Goal: Information Seeking & Learning: Check status

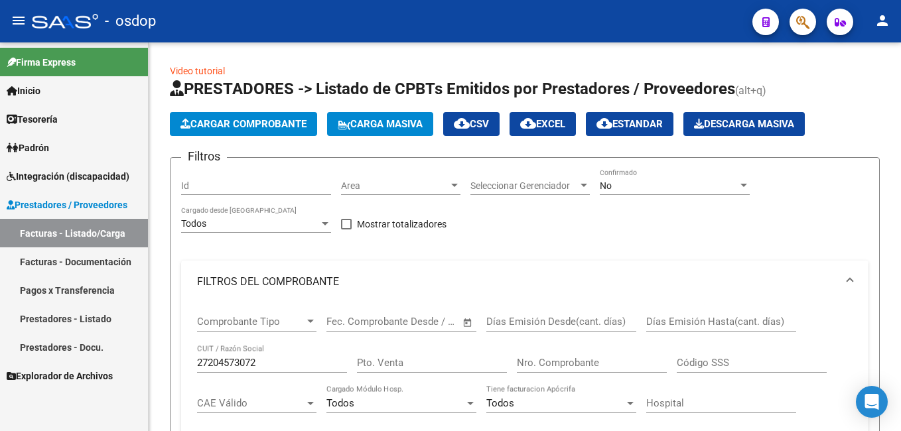
scroll to position [88, 0]
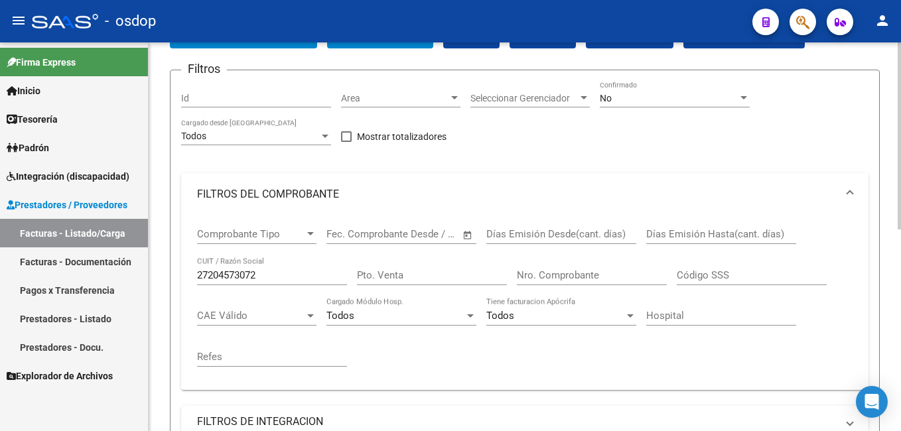
click at [208, 100] on input "Id" at bounding box center [256, 98] width 150 height 11
type input "2"
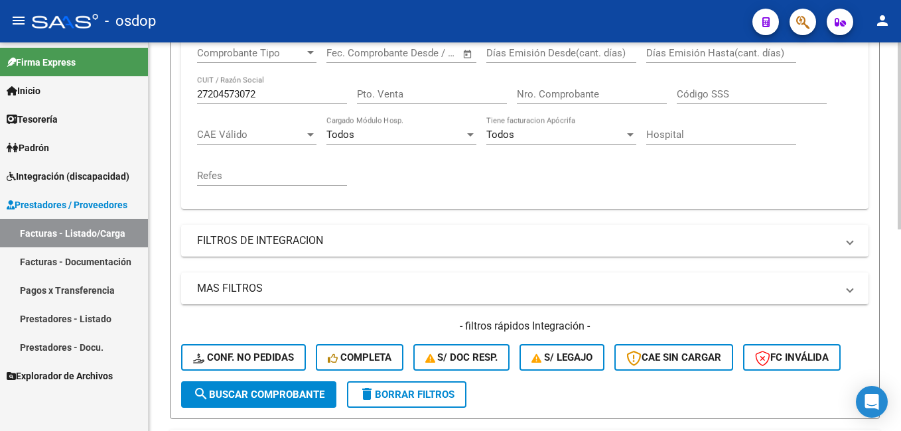
scroll to position [419, 0]
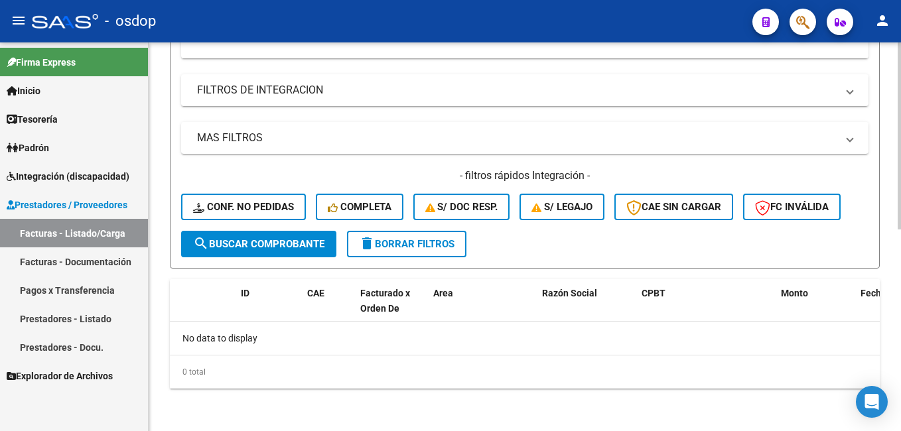
click at [403, 244] on span "delete Borrar Filtros" at bounding box center [407, 244] width 96 height 12
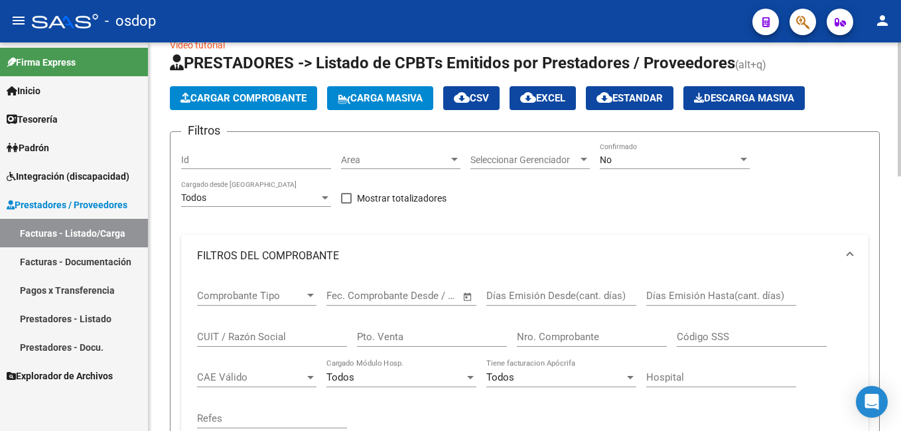
scroll to position [21, 0]
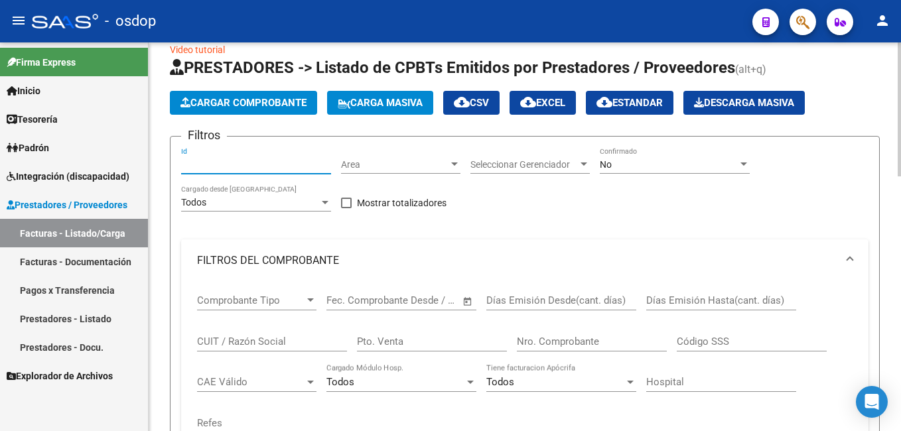
click at [202, 167] on input "Id" at bounding box center [256, 164] width 150 height 11
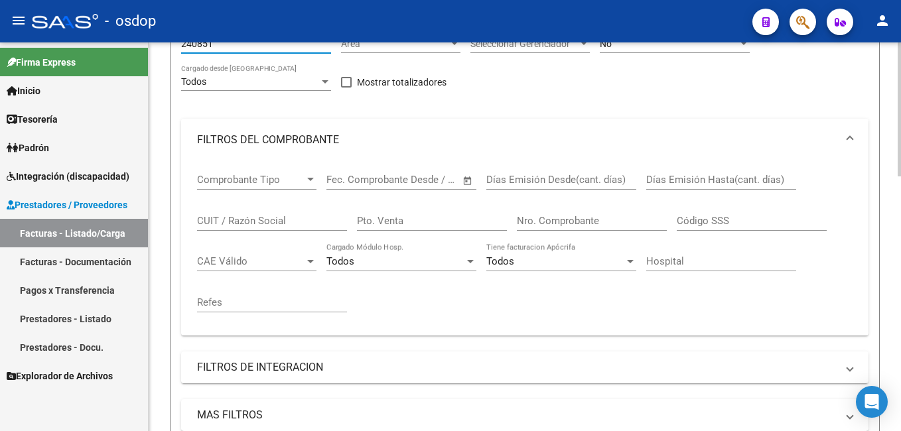
scroll to position [287, 0]
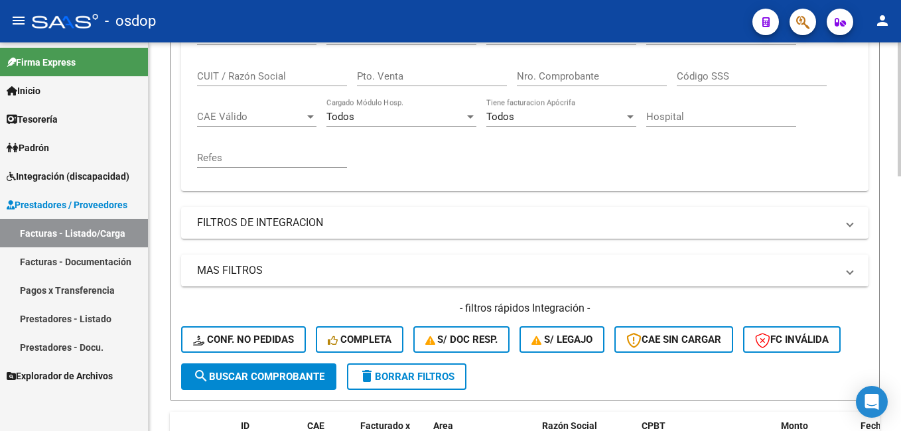
type input "240851"
click at [263, 374] on span "search Buscar Comprobante" at bounding box center [258, 377] width 131 height 12
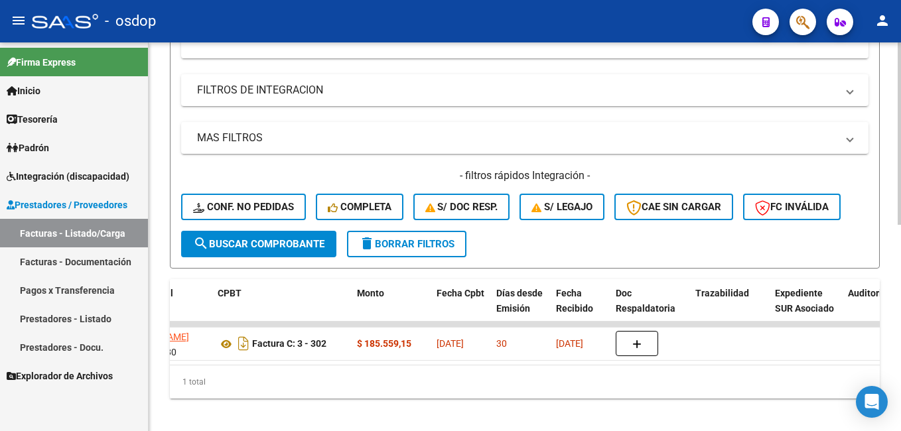
scroll to position [0, 238]
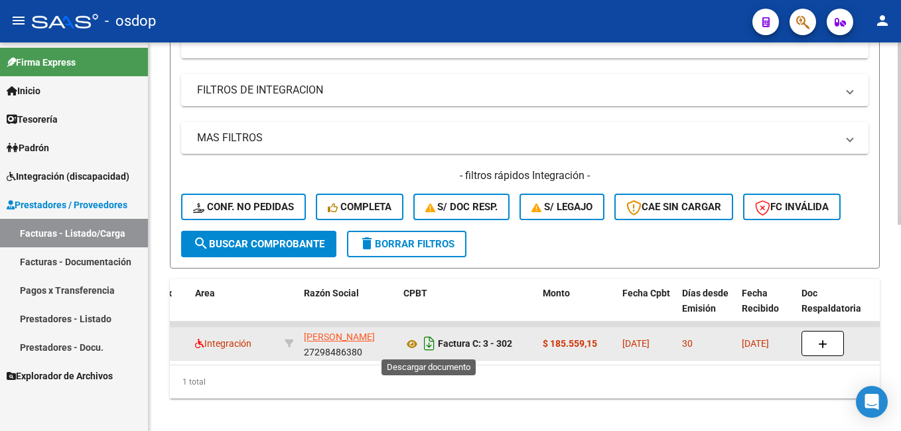
click at [429, 342] on icon "Descargar documento" at bounding box center [429, 343] width 17 height 21
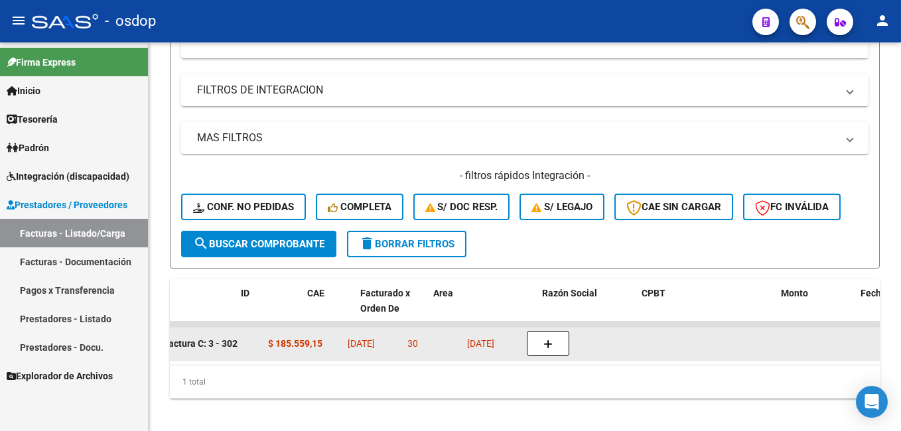
scroll to position [0, 0]
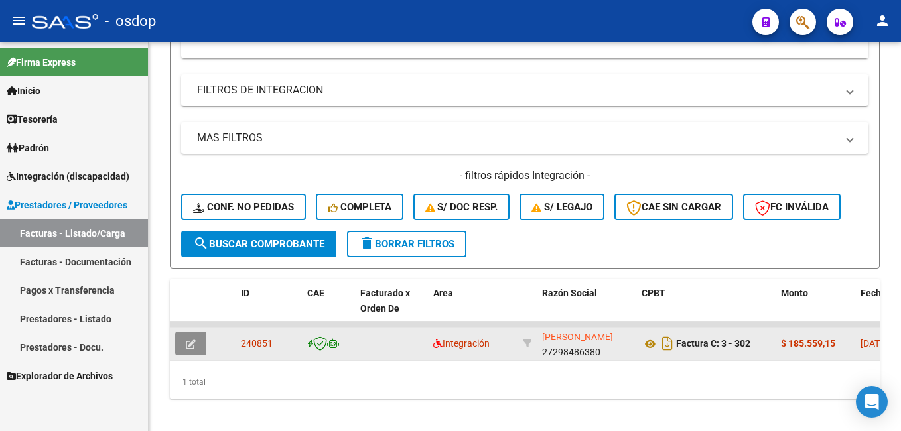
click at [187, 342] on icon "button" at bounding box center [191, 345] width 10 height 10
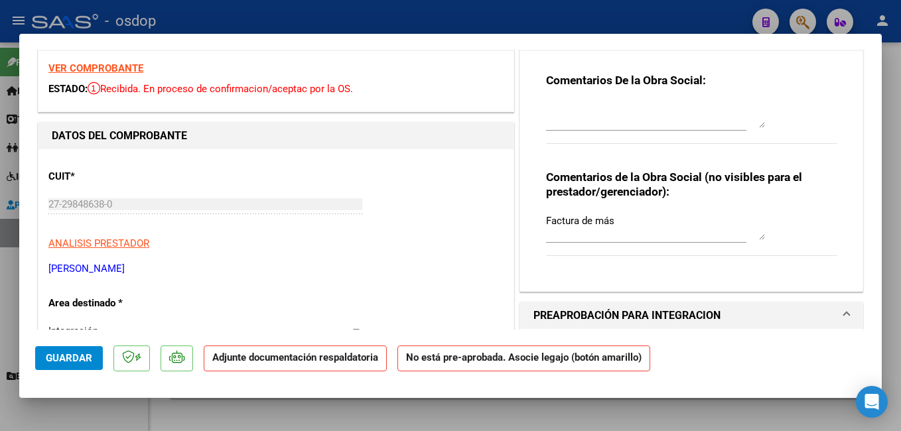
scroll to position [133, 0]
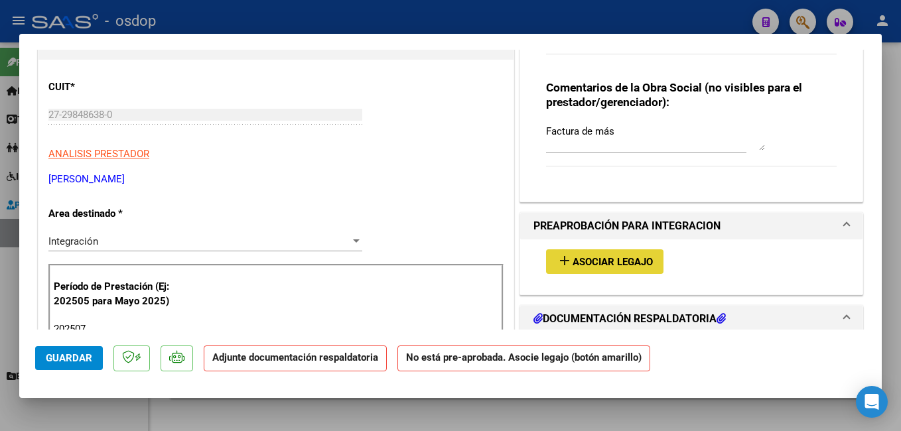
click at [578, 257] on span "Asociar Legajo" at bounding box center [613, 262] width 80 height 12
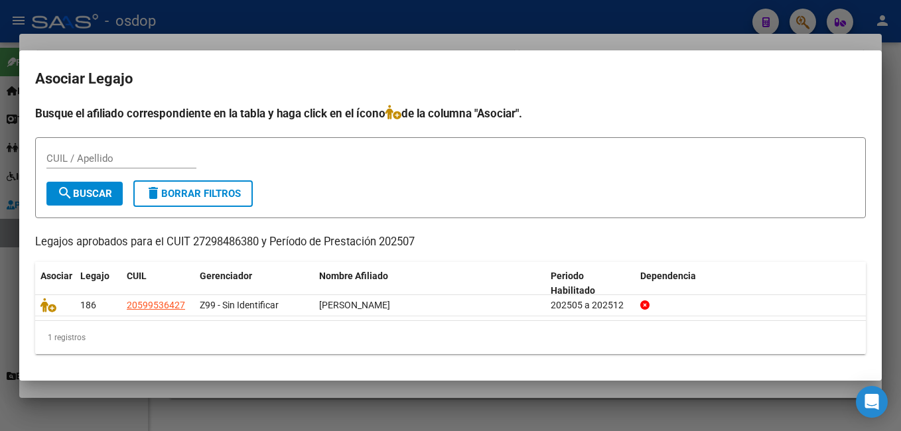
click at [559, 21] on div at bounding box center [450, 215] width 901 height 431
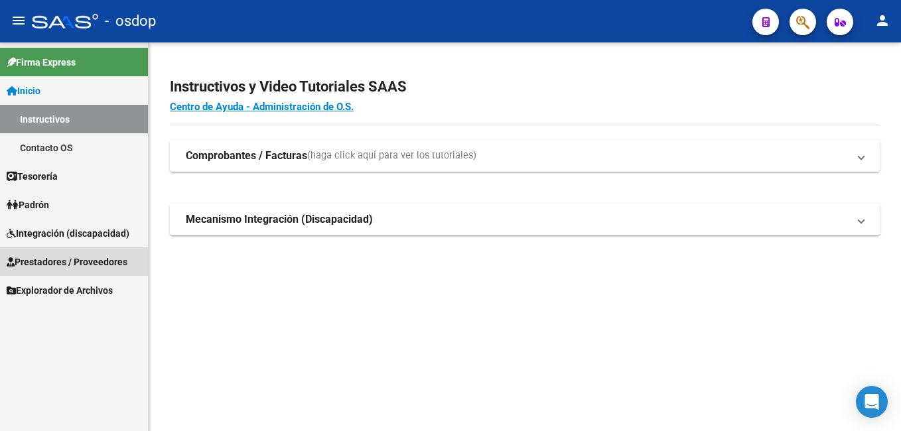
click at [62, 258] on span "Prestadores / Proveedores" at bounding box center [67, 262] width 121 height 15
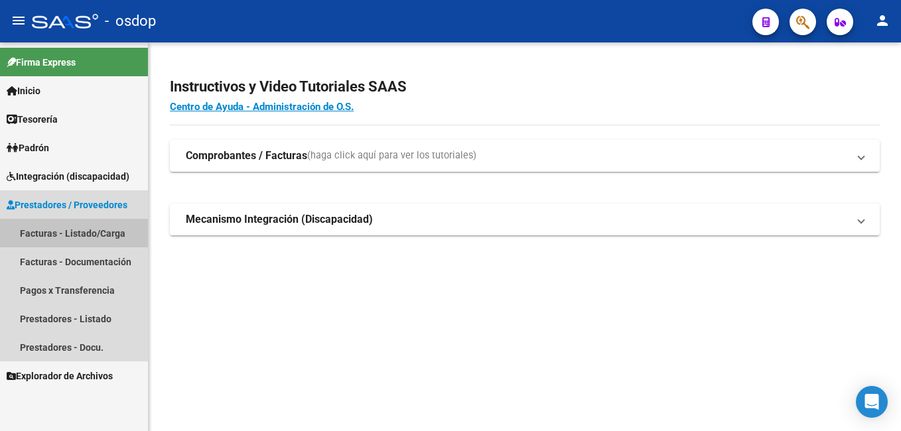
click at [92, 234] on link "Facturas - Listado/Carga" at bounding box center [74, 233] width 148 height 29
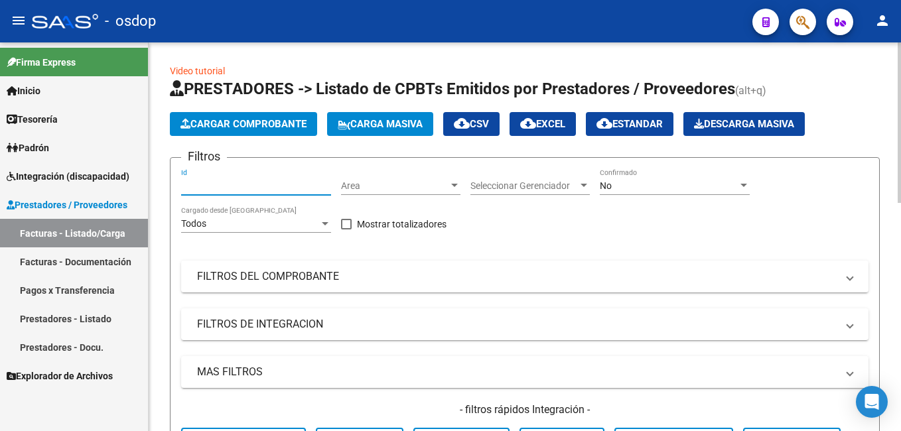
click at [194, 186] on input "Id" at bounding box center [256, 185] width 150 height 11
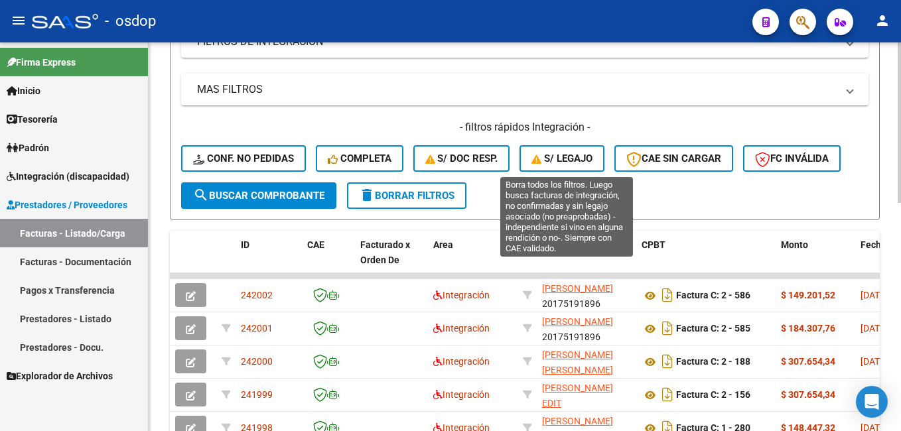
scroll to position [265, 0]
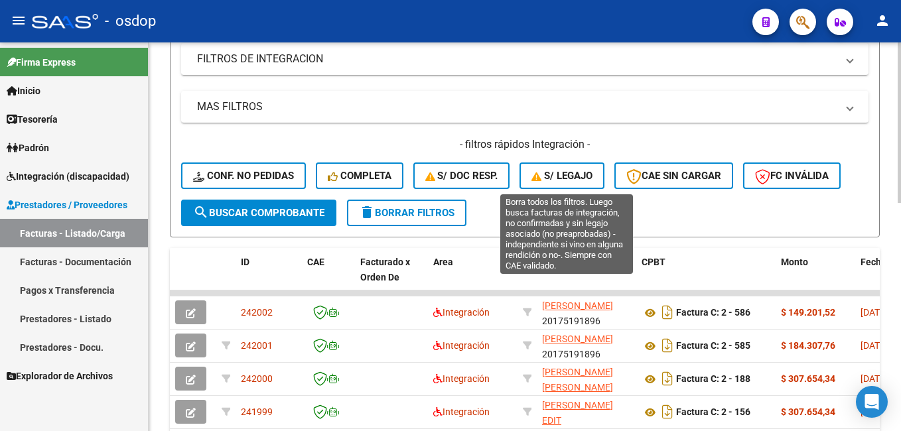
click at [559, 174] on span "S/ legajo" at bounding box center [562, 176] width 61 height 12
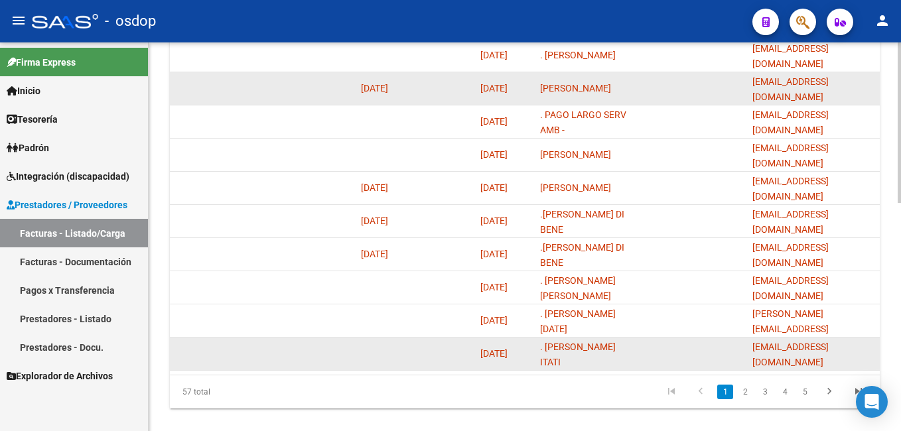
scroll to position [553, 0]
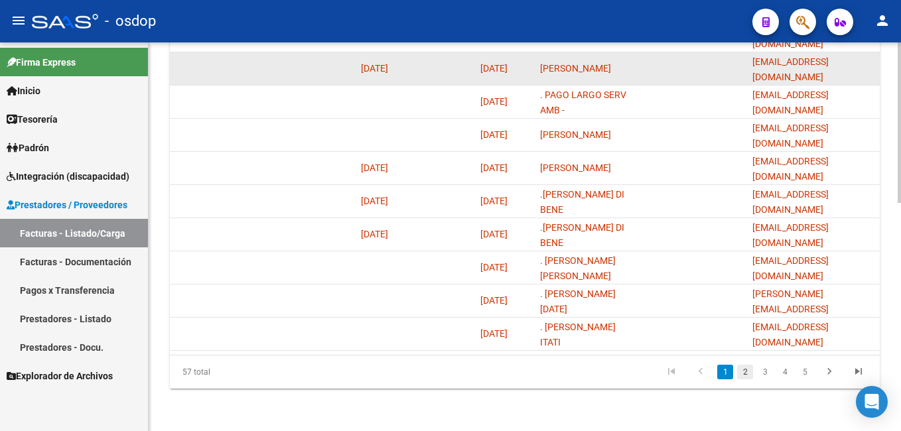
click at [743, 372] on link "2" at bounding box center [745, 372] width 16 height 15
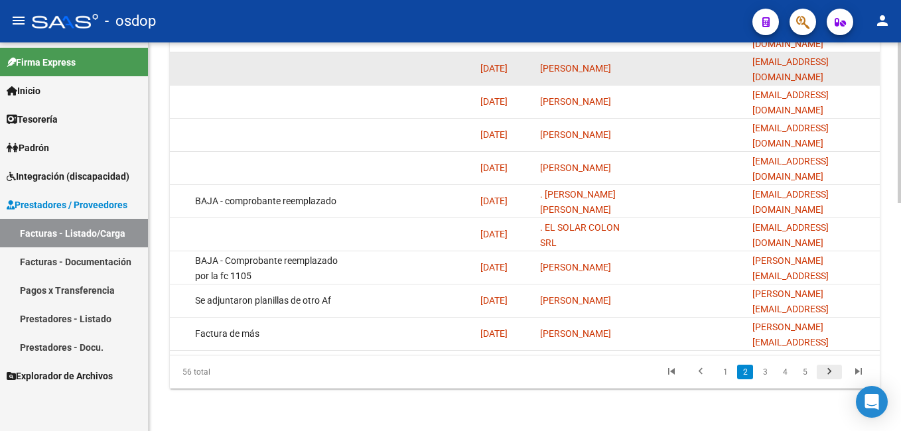
click at [831, 369] on icon "go to next page" at bounding box center [829, 374] width 17 height 16
click at [832, 373] on div "56 total 1 2 3 4 5" at bounding box center [525, 372] width 710 height 33
click at [831, 373] on div "56 total 1 2 3 4 5" at bounding box center [525, 372] width 710 height 33
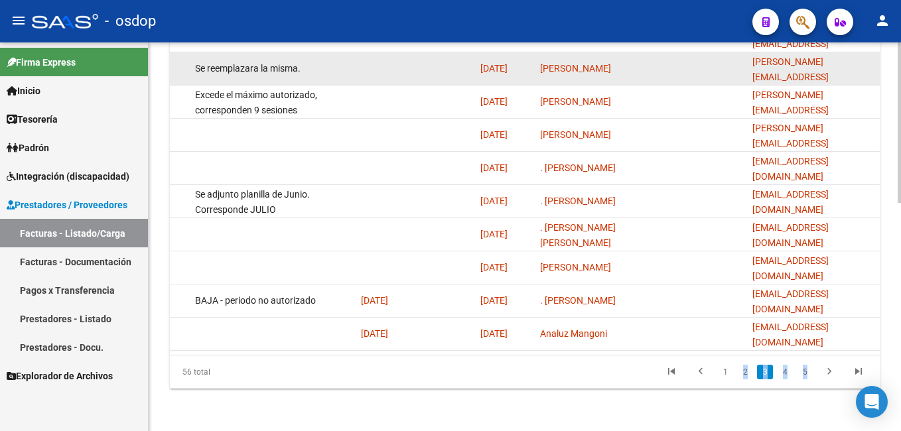
scroll to position [3, 0]
drag, startPoint x: 831, startPoint y: 373, endPoint x: 858, endPoint y: 372, distance: 27.2
click at [858, 372] on icon "go to last page" at bounding box center [858, 374] width 17 height 16
click at [858, 372] on div "56 total 2 3 4 5 6" at bounding box center [525, 372] width 710 height 33
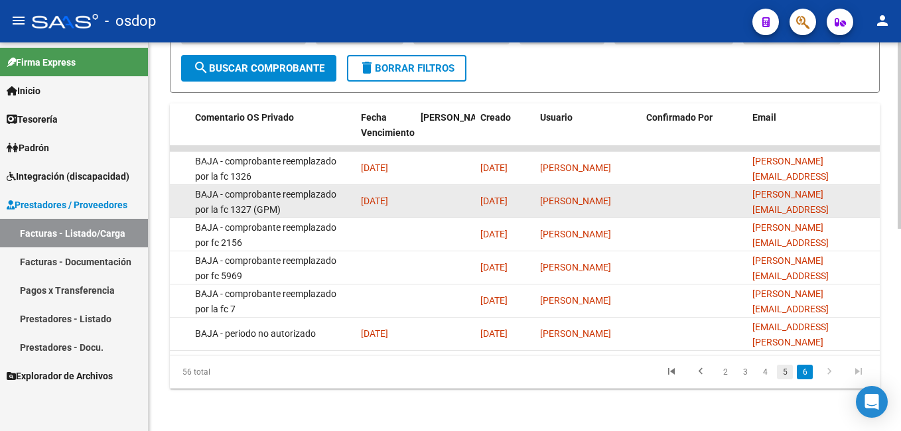
click at [786, 374] on link "5" at bounding box center [785, 372] width 16 height 15
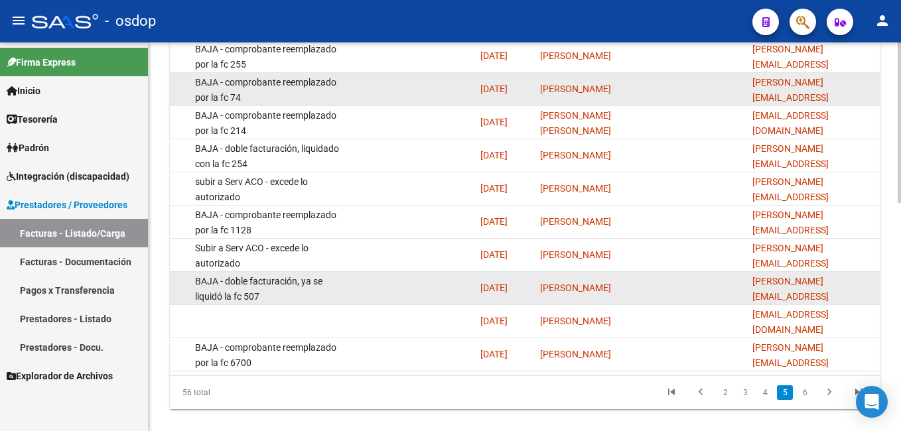
scroll to position [553, 0]
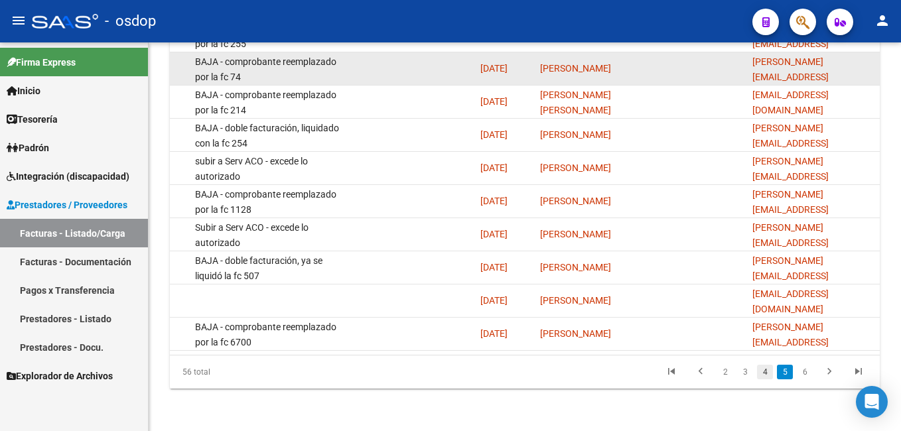
click at [764, 370] on link "4" at bounding box center [765, 372] width 16 height 15
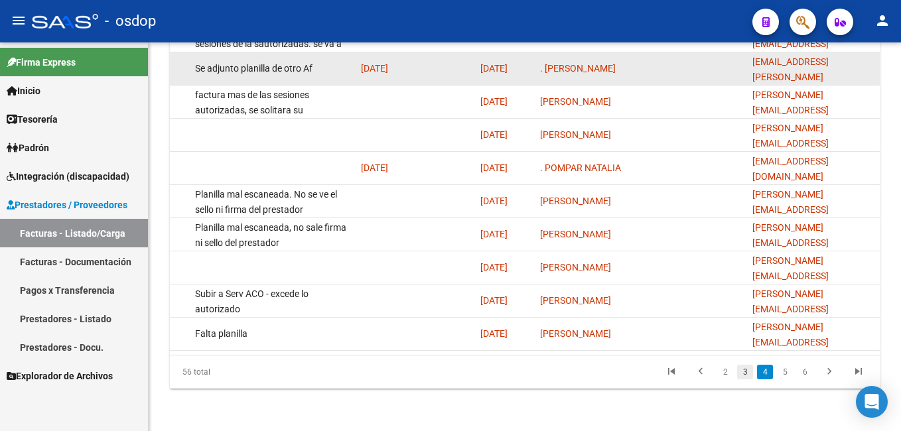
click at [747, 370] on link "3" at bounding box center [745, 372] width 16 height 15
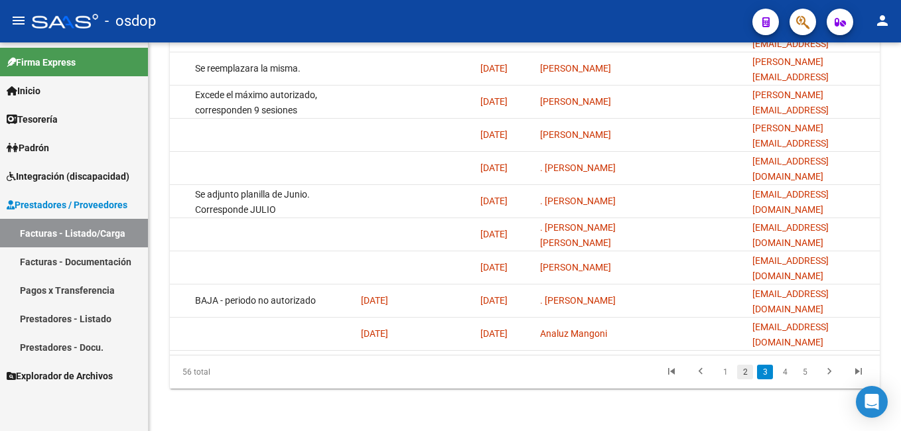
click at [743, 372] on link "2" at bounding box center [745, 372] width 16 height 15
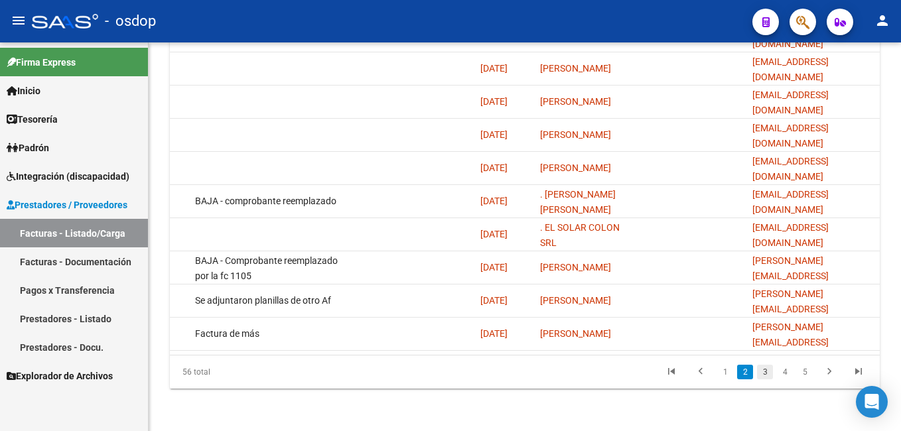
click at [766, 372] on link "3" at bounding box center [765, 372] width 16 height 15
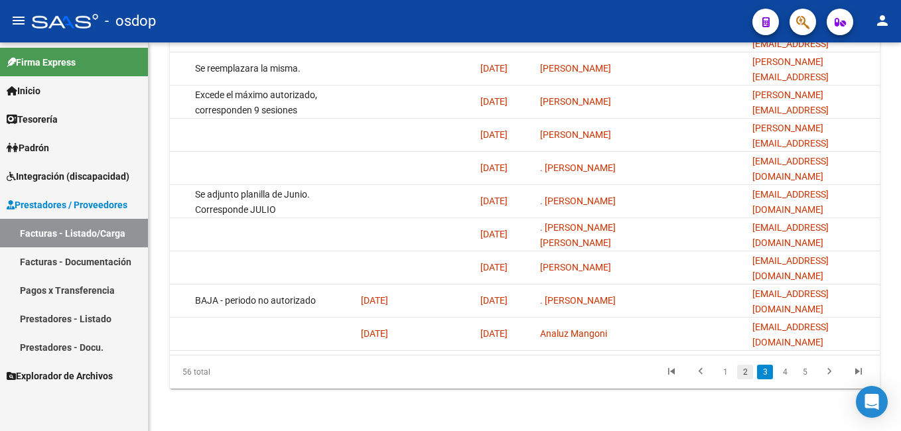
click at [744, 371] on link "2" at bounding box center [745, 372] width 16 height 15
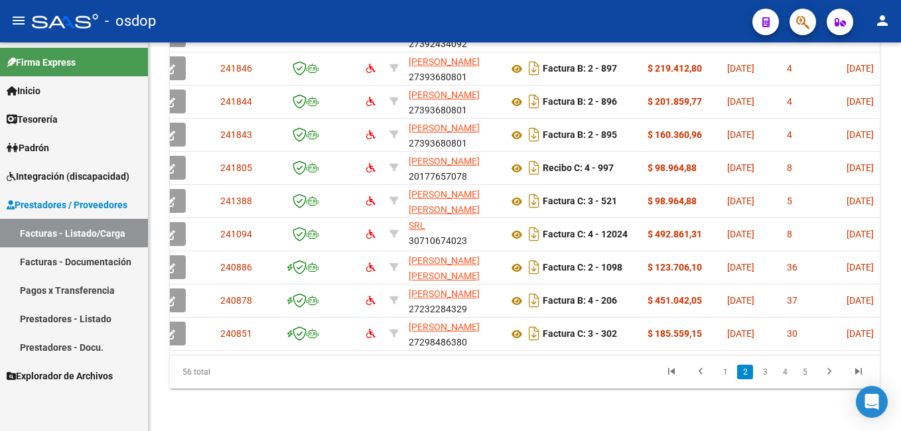
scroll to position [0, 0]
